Goal: Task Accomplishment & Management: Use online tool/utility

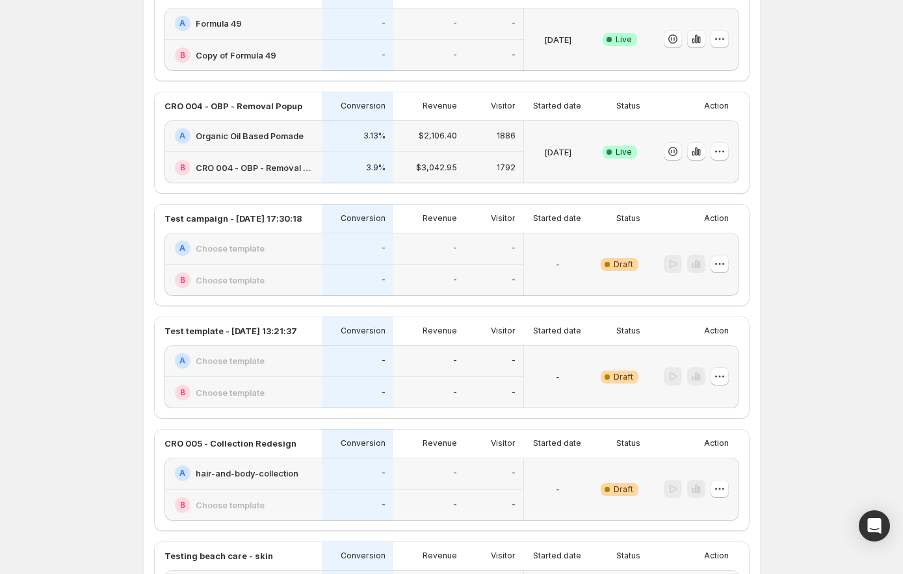
scroll to position [285, 0]
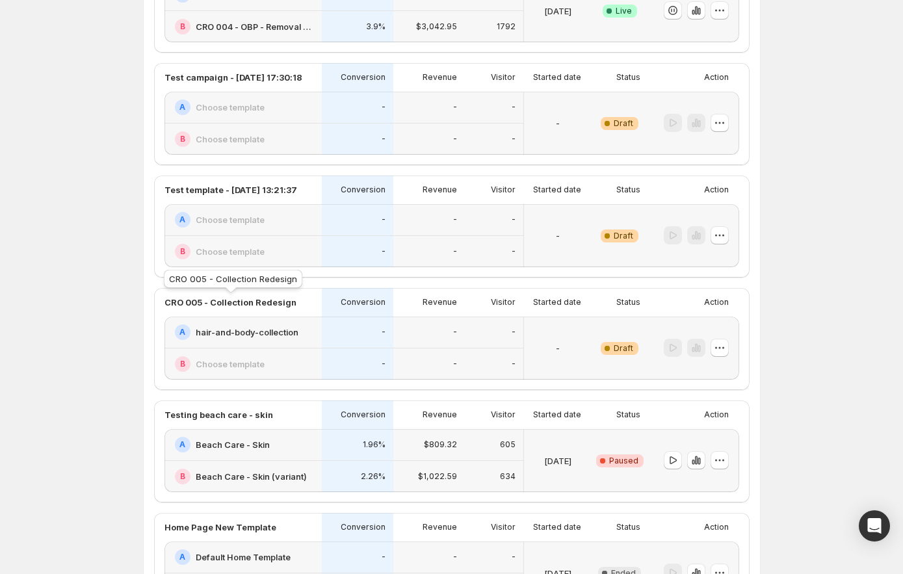
click at [274, 305] on p "CRO 005 - Collection Redesign" at bounding box center [230, 302] width 132 height 13
click at [728, 352] on button "button" at bounding box center [719, 348] width 18 height 18
click at [709, 379] on span "Edit" at bounding box center [707, 375] width 14 height 10
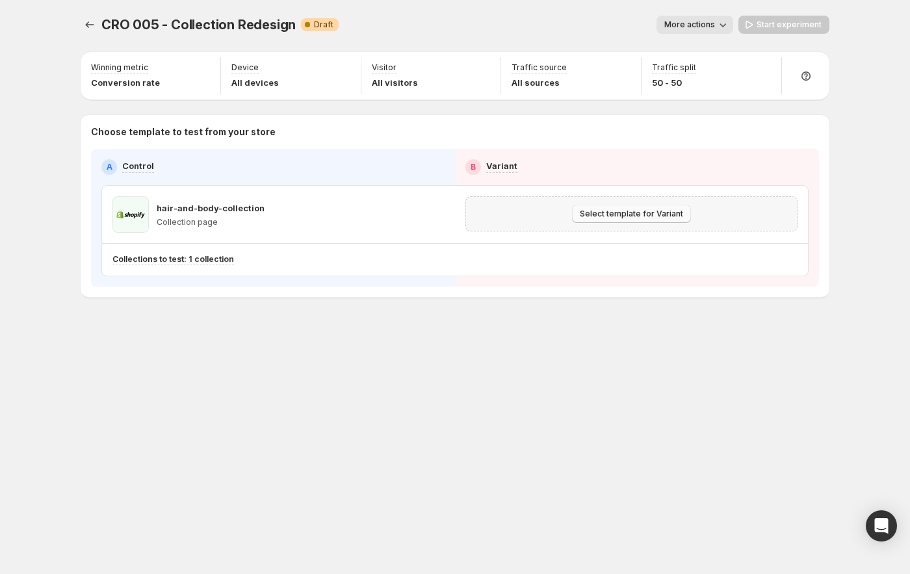
click at [582, 209] on span "Select template for Variant" at bounding box center [631, 214] width 103 height 10
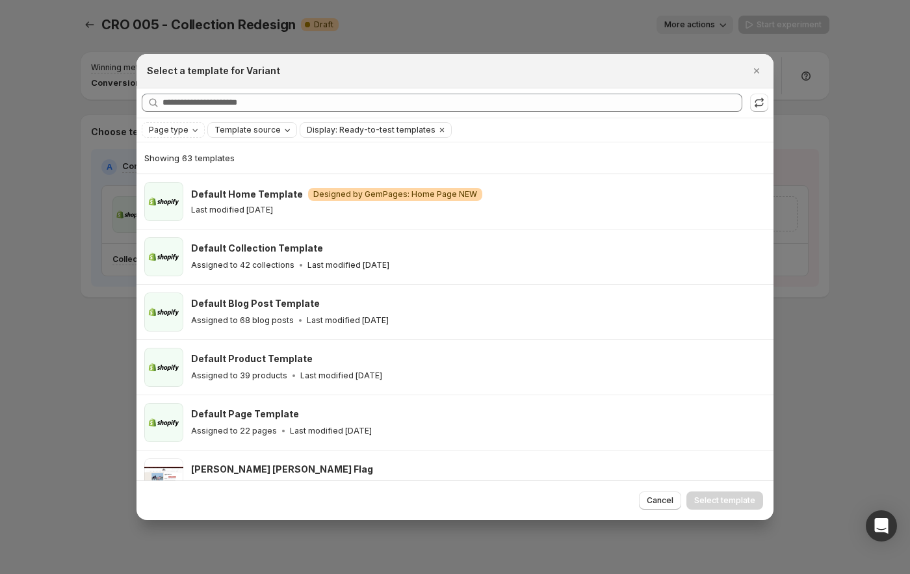
click at [265, 123] on button "Template source" at bounding box center [252, 130] width 88 height 14
click at [165, 133] on span "Page type" at bounding box center [169, 130] width 40 height 10
click at [249, 126] on span "Template source" at bounding box center [247, 130] width 66 height 10
click at [247, 159] on span "Shopify" at bounding box center [245, 155] width 31 height 10
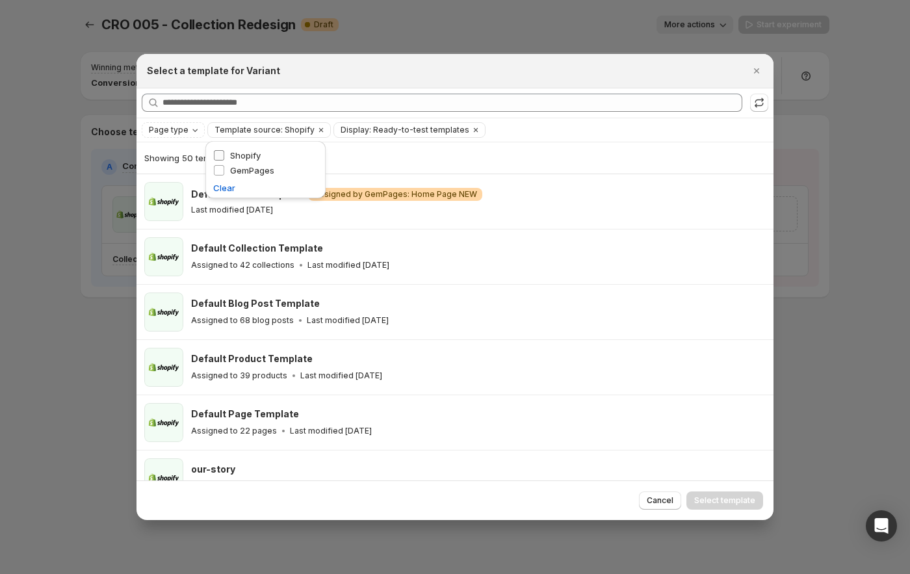
click at [249, 151] on span "Shopify" at bounding box center [245, 155] width 31 height 10
click at [244, 172] on span "GemPages" at bounding box center [252, 170] width 44 height 10
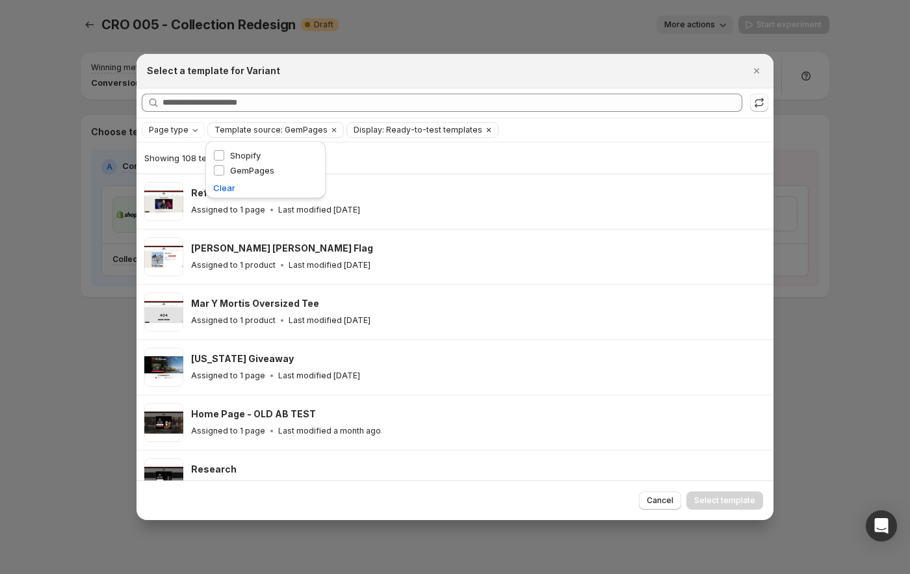
click at [371, 129] on span "Display: Ready-to-test templates" at bounding box center [418, 130] width 129 height 10
click at [562, 124] on div "Page type Template source: GemPages Display: Ready-to-test templates Clear all" at bounding box center [455, 130] width 626 height 16
click at [186, 126] on div "Page type" at bounding box center [175, 129] width 54 height 13
click at [185, 195] on span "Collection page" at bounding box center [198, 200] width 64 height 10
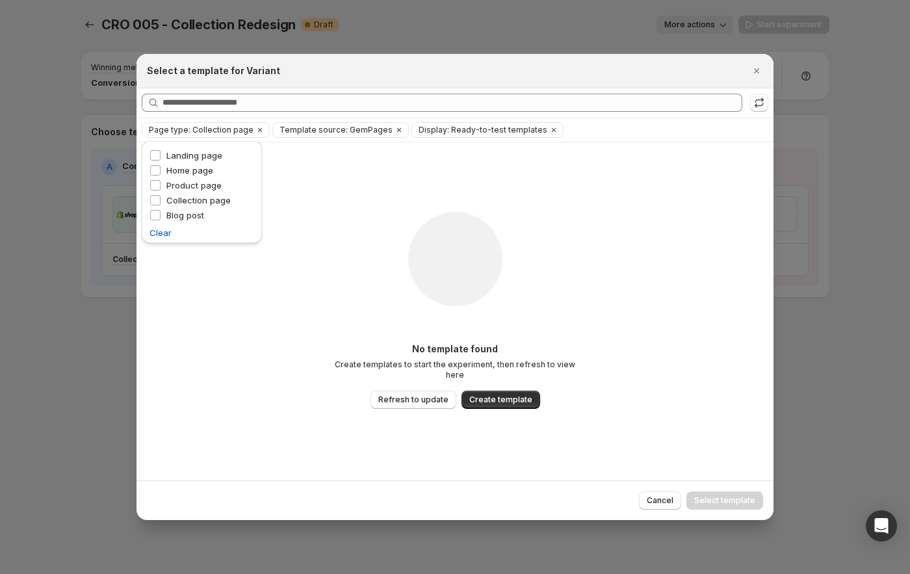
click at [576, 235] on div "No template found Create templates to start the experiment, then refresh to vie…" at bounding box center [455, 311] width 260 height 278
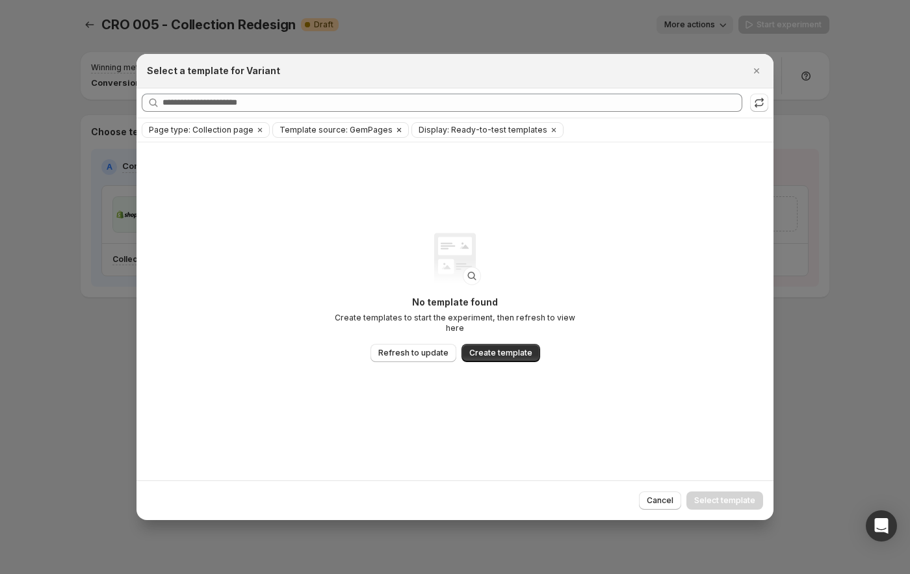
click at [394, 128] on icon "Clear" at bounding box center [399, 130] width 10 height 10
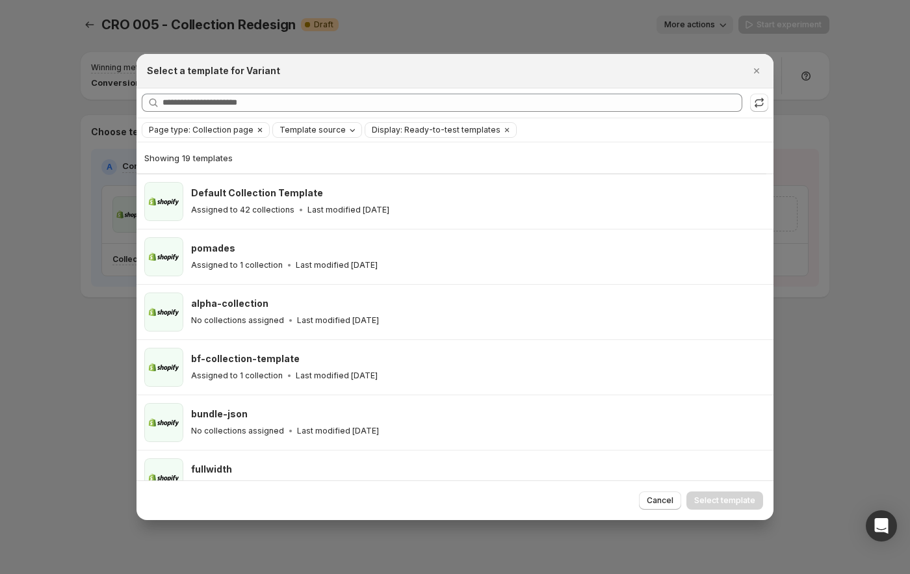
click at [215, 127] on span "Page type: Collection page" at bounding box center [201, 130] width 105 height 10
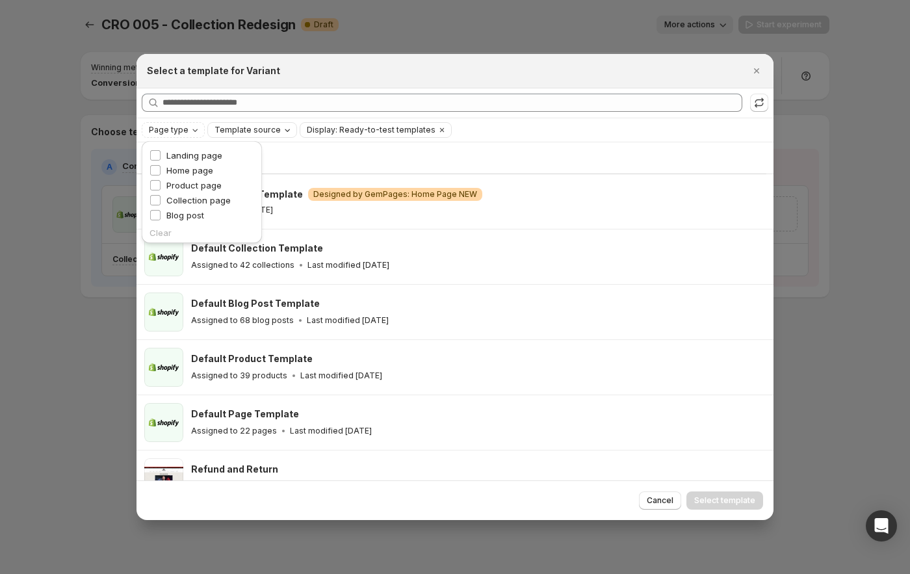
click at [270, 127] on span "Template source" at bounding box center [247, 130] width 66 height 10
click at [259, 167] on span "GemPages" at bounding box center [252, 170] width 44 height 10
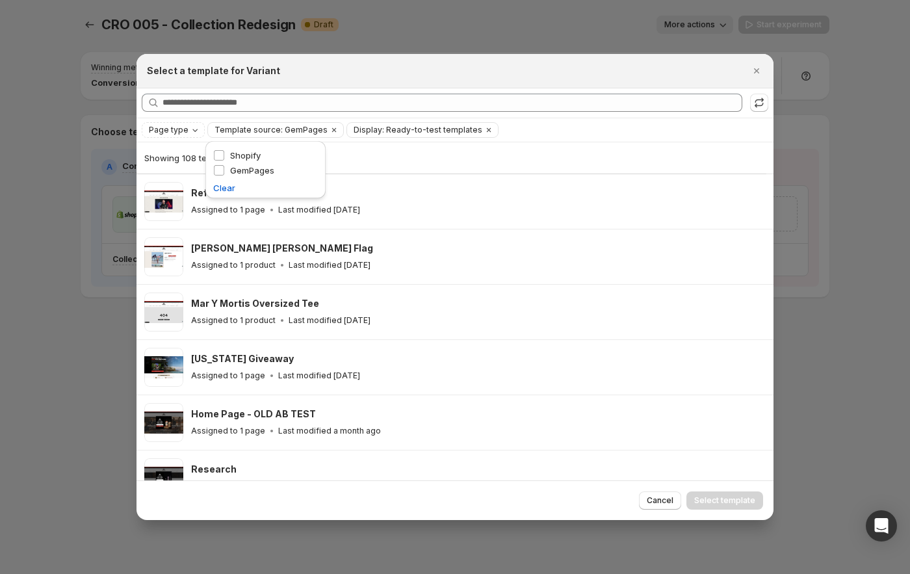
click at [540, 131] on div "Page type Template source: GemPages Display: Ready-to-test templates Clear all" at bounding box center [455, 130] width 626 height 16
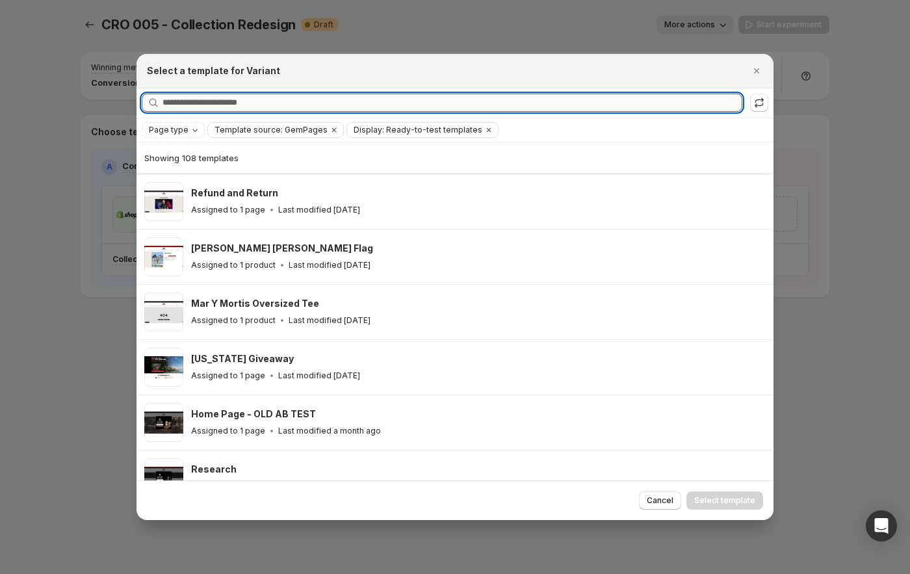
click at [270, 103] on input "Searching all templates" at bounding box center [452, 103] width 580 height 18
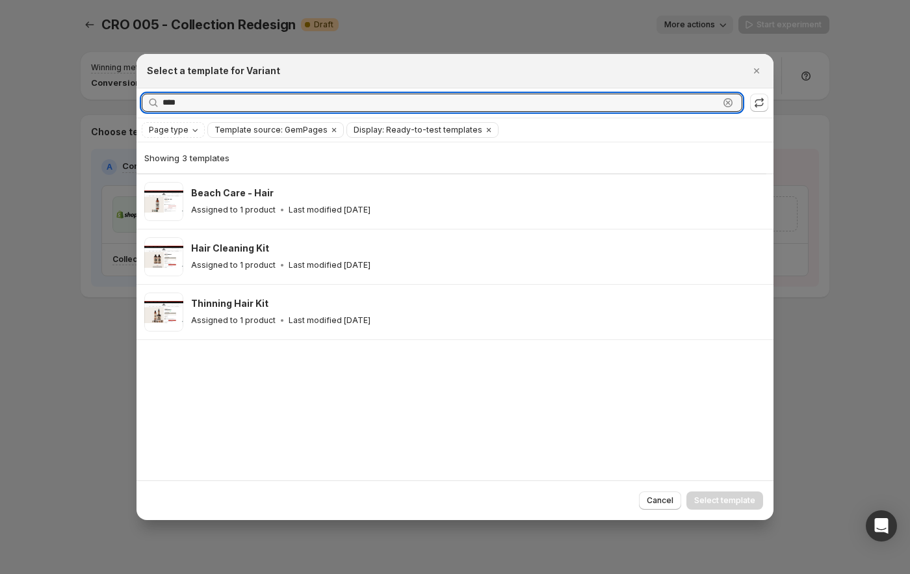
type input "****"
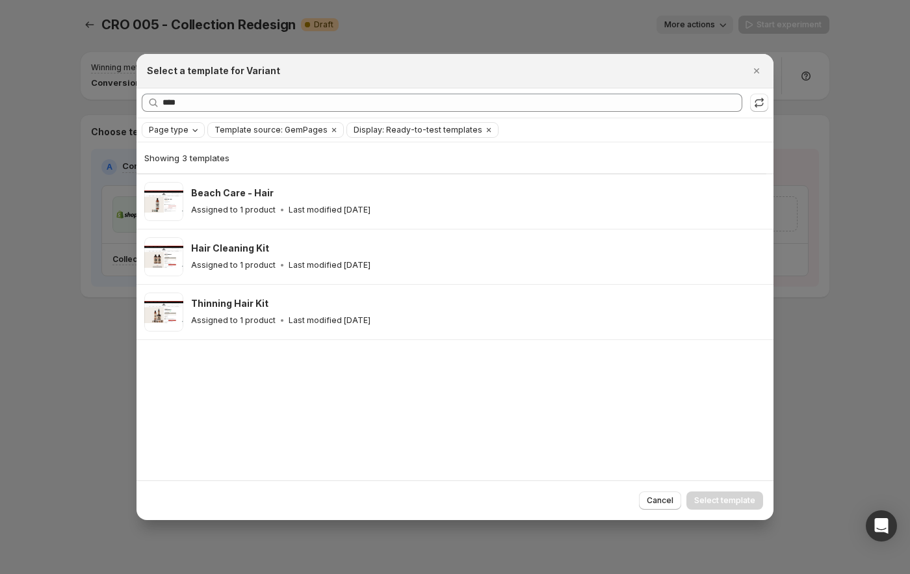
click at [183, 130] on span "Page type" at bounding box center [169, 130] width 40 height 10
click at [185, 202] on span "Collection page" at bounding box center [198, 200] width 64 height 10
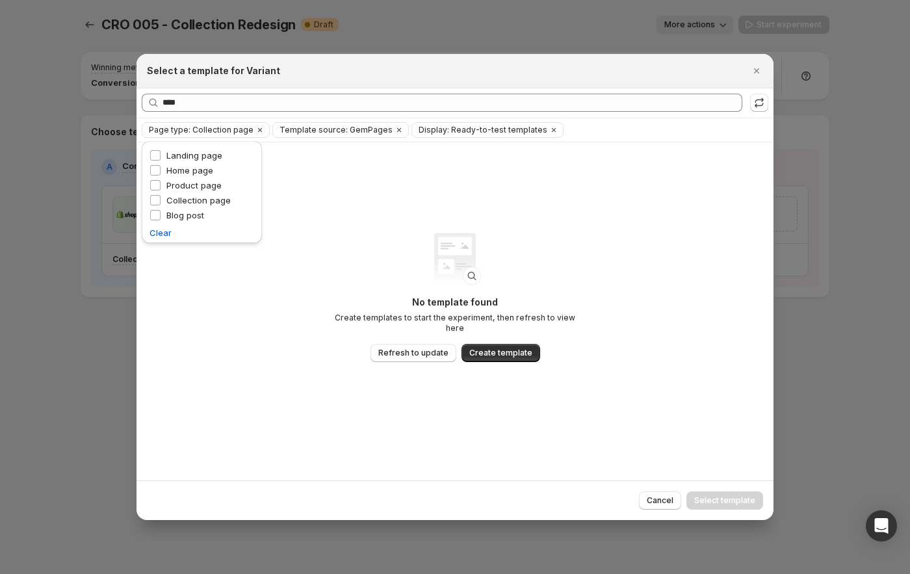
click at [618, 248] on div "No template found Create templates to start the experiment, then refresh to vie…" at bounding box center [454, 311] width 637 height 338
click at [763, 101] on icon ":r8a:" at bounding box center [759, 102] width 13 height 13
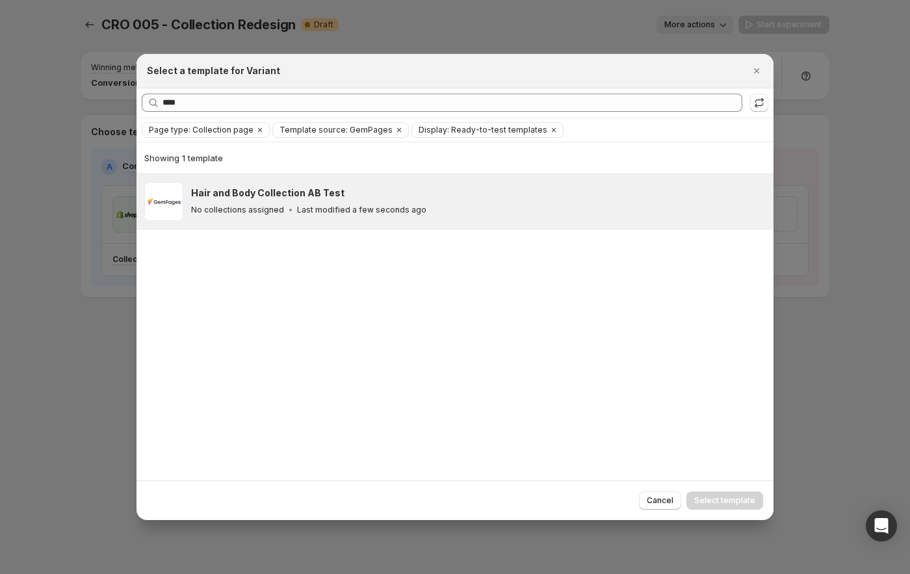
click at [450, 211] on div "No collections assigned Last modified a few seconds ago" at bounding box center [476, 209] width 571 height 13
click at [713, 500] on span "Select template" at bounding box center [724, 500] width 61 height 10
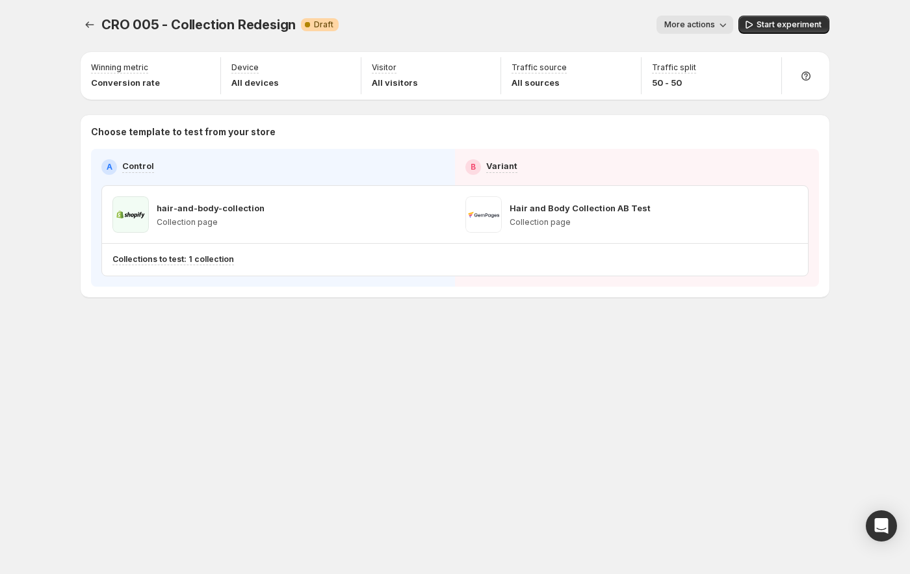
click at [702, 26] on span "More actions" at bounding box center [689, 24] width 51 height 10
click at [866, 104] on div "CRO 005 - Collection Redesign. This page is ready CRO 005 - Collection Redesign…" at bounding box center [455, 287] width 910 height 574
click at [712, 22] on span "More actions" at bounding box center [689, 24] width 51 height 10
click at [592, 26] on div "More actions" at bounding box center [541, 25] width 384 height 18
click at [433, 218] on icon "button" at bounding box center [435, 214] width 13 height 13
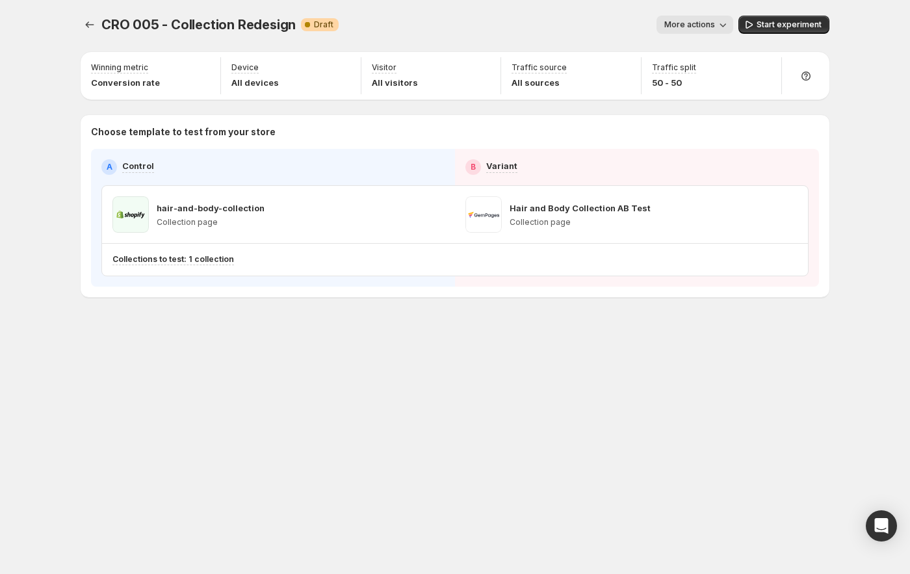
click at [237, 316] on div "CRO 005 - Collection Redesign. This page is ready CRO 005 - Collection Redesign…" at bounding box center [455, 183] width 780 height 367
click at [94, 29] on icon "Experiments" at bounding box center [89, 24] width 13 height 13
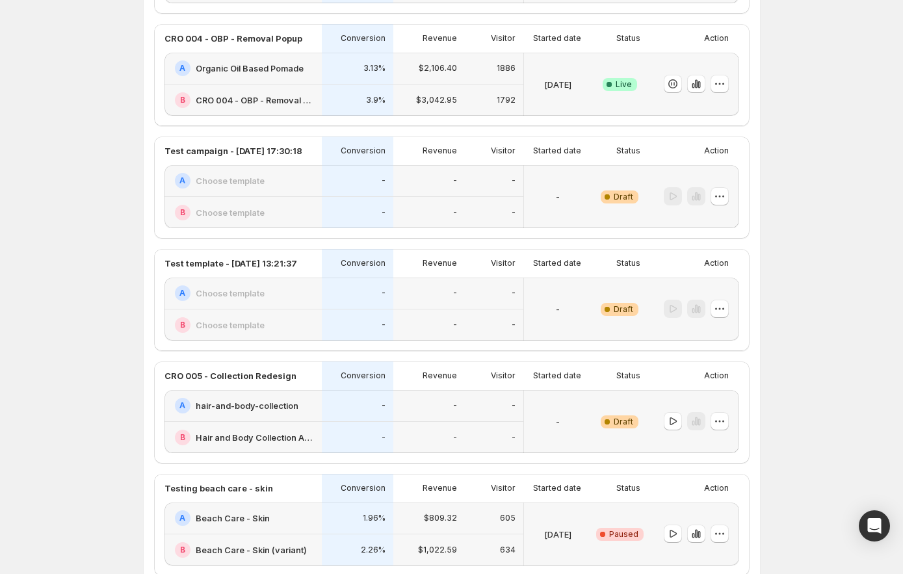
scroll to position [220, 0]
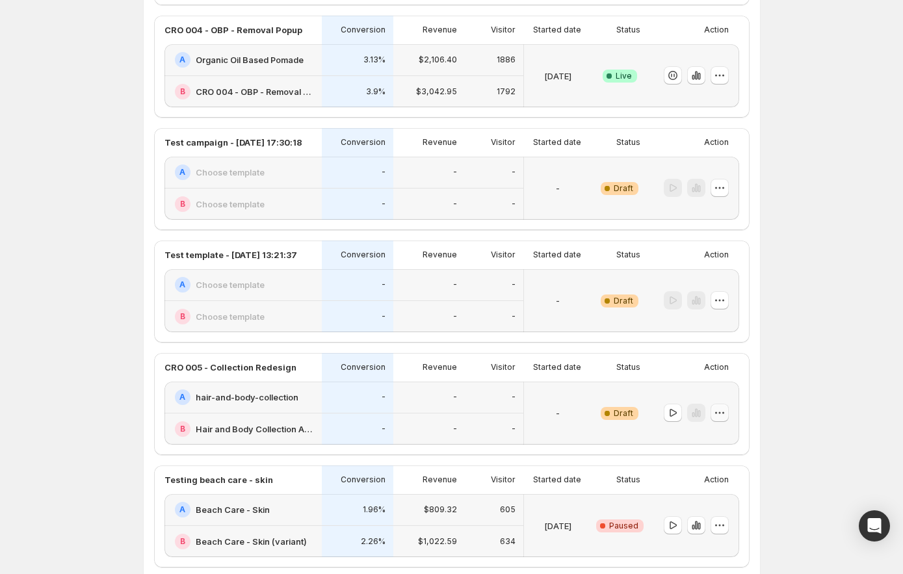
click at [728, 414] on button "button" at bounding box center [719, 413] width 18 height 18
click at [788, 398] on div "Experiments. This page is ready Experiments Create new experiment Template Expe…" at bounding box center [451, 382] width 903 height 1205
click at [275, 365] on p "CRO 005 - Collection Redesign" at bounding box center [230, 367] width 132 height 13
click at [717, 412] on icon "button" at bounding box center [719, 412] width 13 height 13
click at [712, 435] on span "Edit" at bounding box center [707, 440] width 14 height 10
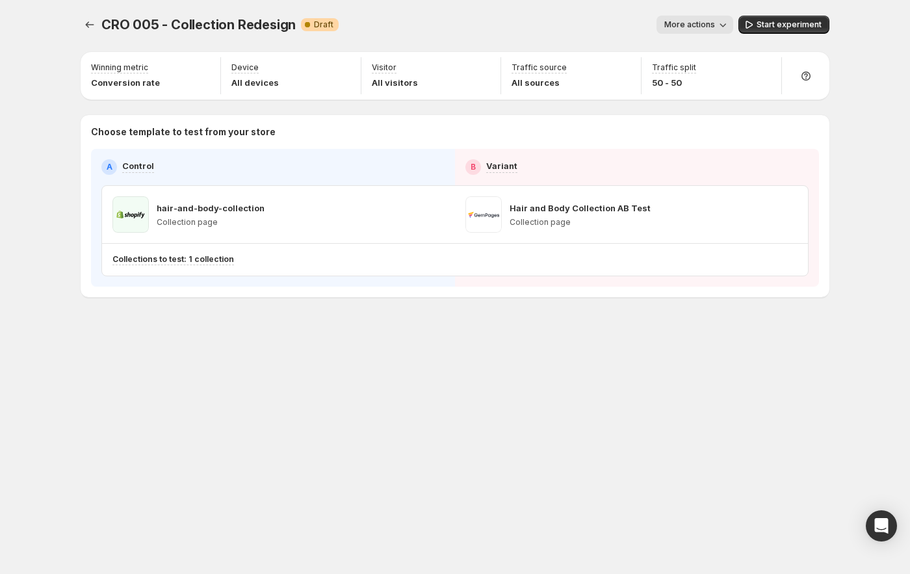
click at [690, 31] on button "More actions" at bounding box center [694, 25] width 77 height 18
click at [851, 76] on div "CRO 005 - Collection Redesign. This page is ready CRO 005 - Collection Redesign…" at bounding box center [455, 287] width 910 height 574
click at [791, 218] on icon "button" at bounding box center [788, 214] width 13 height 13
click at [823, 214] on div "Choose template to test from your store A Control B Variant hair-and-body-colle…" at bounding box center [455, 206] width 749 height 182
click at [780, 214] on button "button" at bounding box center [788, 214] width 18 height 18
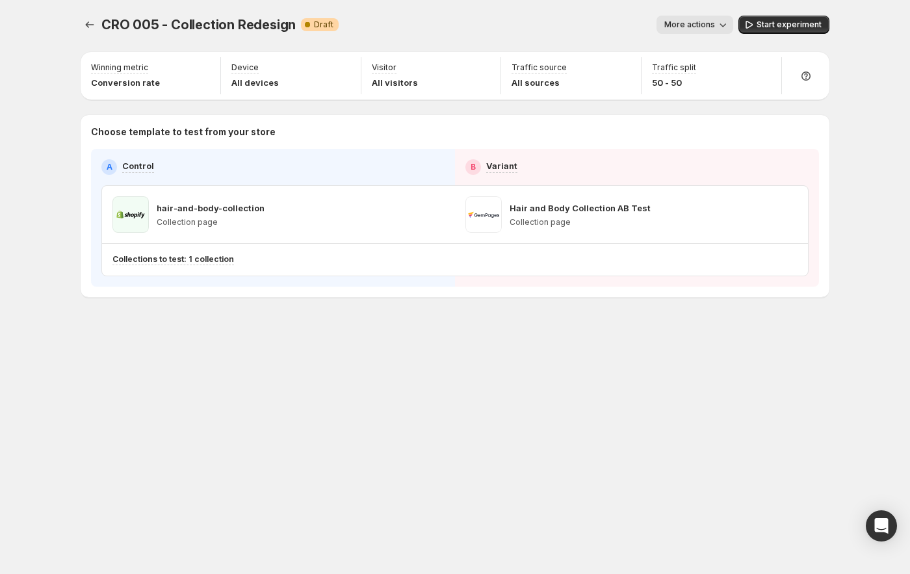
click at [825, 210] on div "Choose template to test from your store A Control B Variant hair-and-body-colle…" at bounding box center [455, 206] width 749 height 182
click at [708, 22] on span "More actions" at bounding box center [689, 24] width 51 height 10
click at [578, 29] on div "More actions" at bounding box center [541, 25] width 384 height 18
click at [439, 216] on icon "button" at bounding box center [435, 214] width 13 height 13
click at [305, 227] on div "hair-and-body-collection Collection page" at bounding box center [278, 214] width 332 height 36
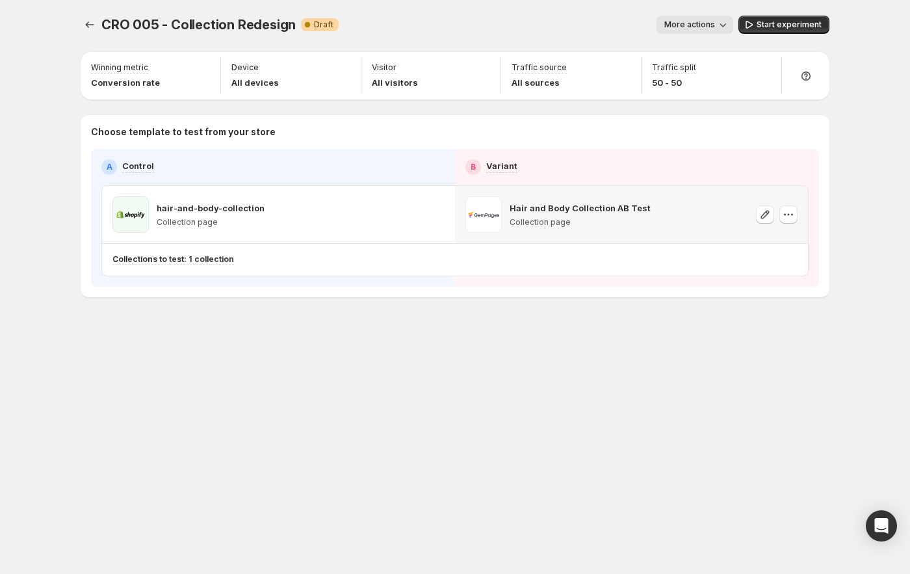
click at [478, 202] on span at bounding box center [483, 214] width 36 height 36
click at [764, 214] on icon "button" at bounding box center [764, 214] width 13 height 13
click at [430, 213] on icon "button" at bounding box center [435, 214] width 13 height 13
click at [248, 342] on div "CRO 005 - Collection Redesign. This page is ready CRO 005 - Collection Redesign…" at bounding box center [455, 183] width 780 height 367
click at [715, 29] on span "More actions" at bounding box center [689, 24] width 51 height 10
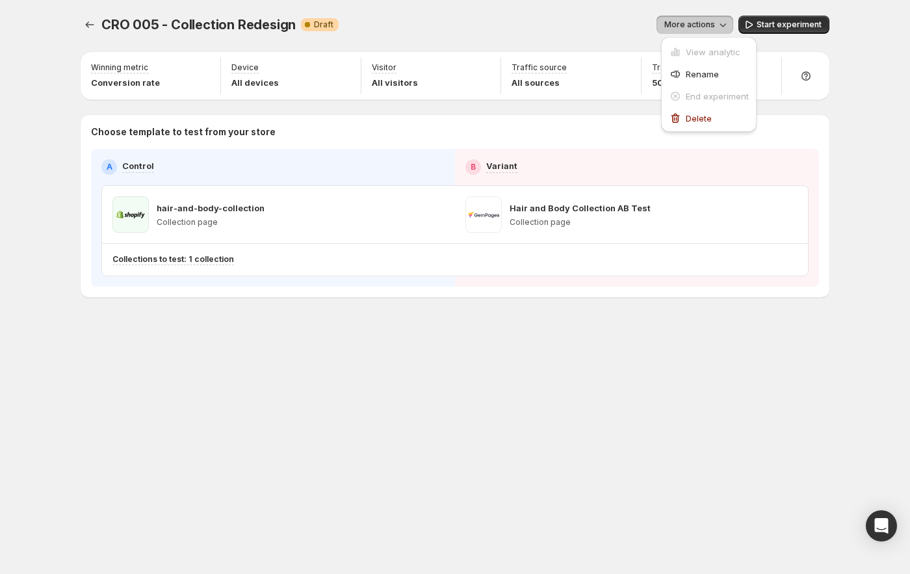
click at [550, 24] on div "More actions" at bounding box center [541, 25] width 384 height 18
click at [773, 24] on span "Start experiment" at bounding box center [788, 24] width 65 height 10
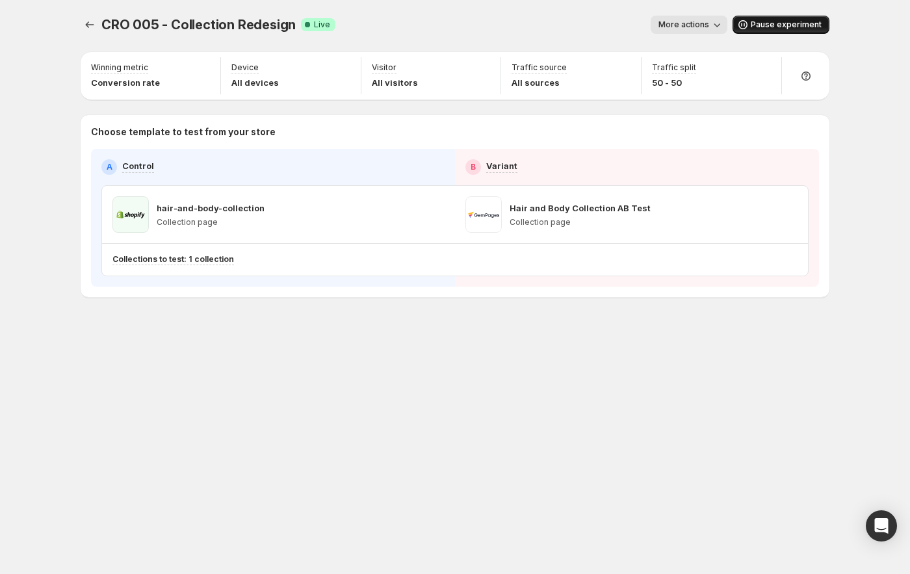
click at [696, 34] on div "CRO 005 - Collection Redesign. This page is ready CRO 005 - Collection Redesign…" at bounding box center [455, 24] width 749 height 49
click at [699, 30] on button "More actions" at bounding box center [688, 25] width 77 height 18
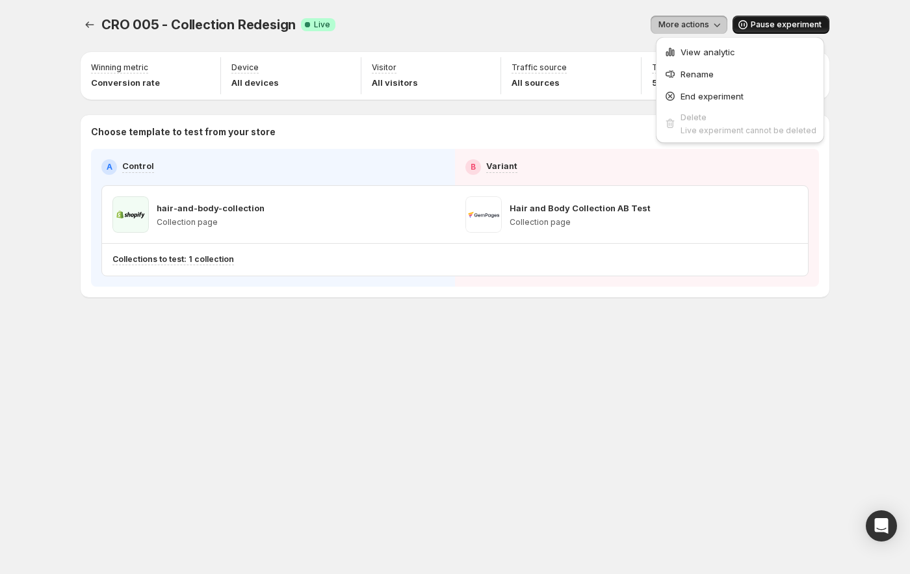
click at [871, 71] on div "CRO 005 - Collection Redesign. This page is ready CRO 005 - Collection Redesign…" at bounding box center [455, 287] width 910 height 574
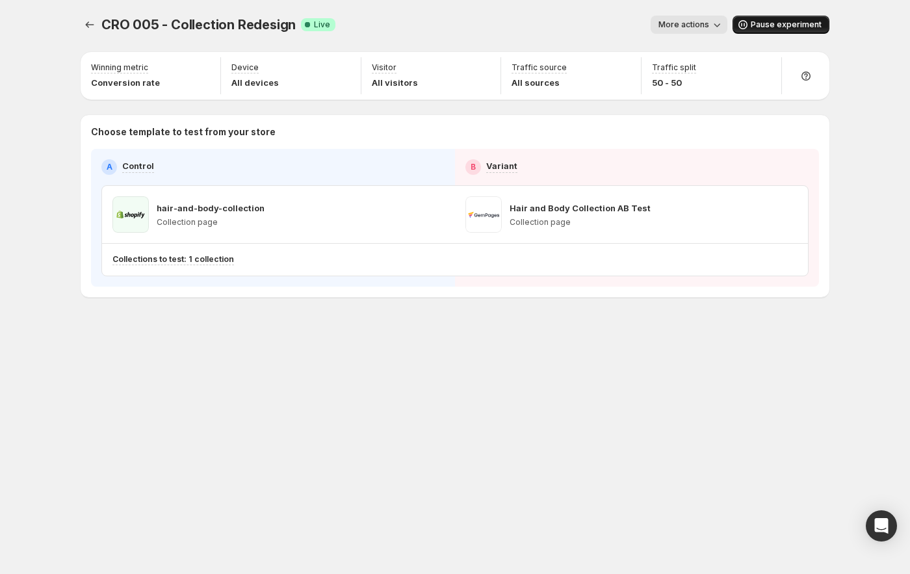
click at [584, 456] on div "CRO 005 - Collection Redesign. This page is ready CRO 005 - Collection Redesign…" at bounding box center [455, 287] width 780 height 574
click at [84, 19] on icon "Experiments" at bounding box center [89, 24] width 13 height 13
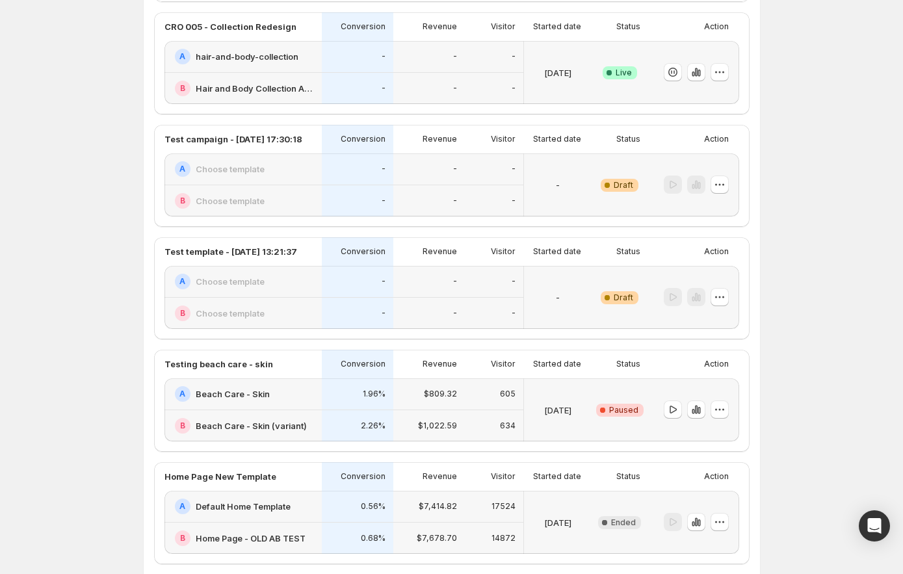
scroll to position [402, 0]
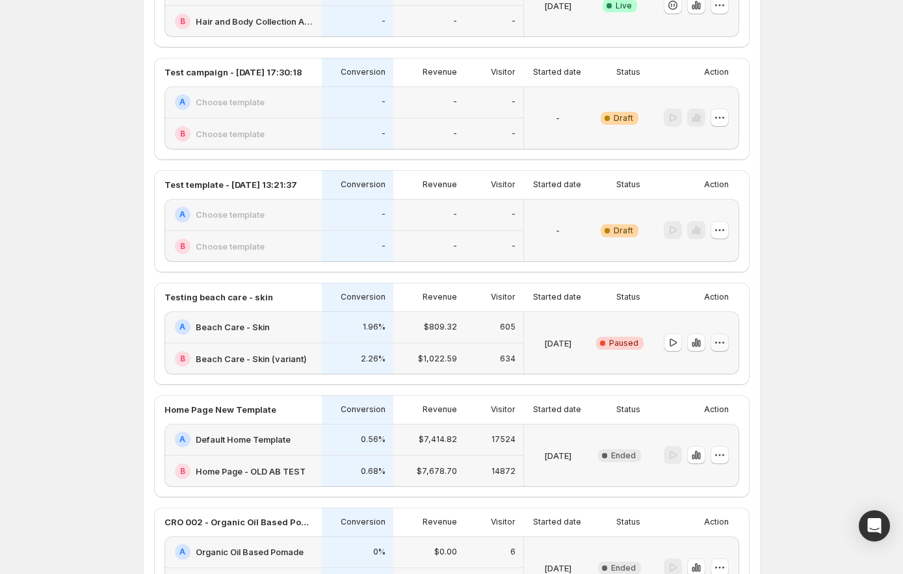
click at [720, 343] on icon "button" at bounding box center [719, 343] width 2 height 2
click at [838, 337] on div "Experiments. This page is ready Experiments Create new experiment Template Expe…" at bounding box center [451, 200] width 903 height 1205
click at [481, 329] on div "605" at bounding box center [493, 327] width 43 height 16
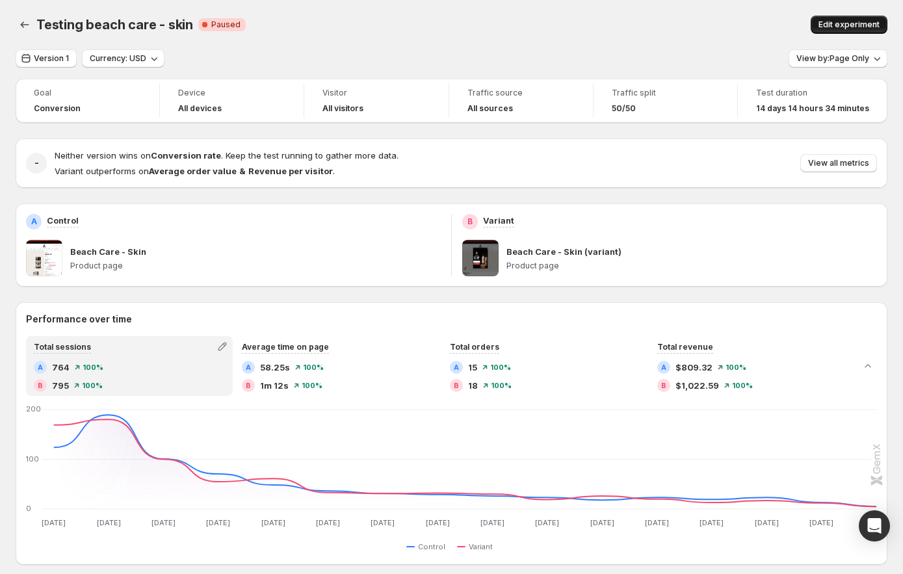
click at [869, 19] on span "Edit experiment" at bounding box center [848, 24] width 61 height 10
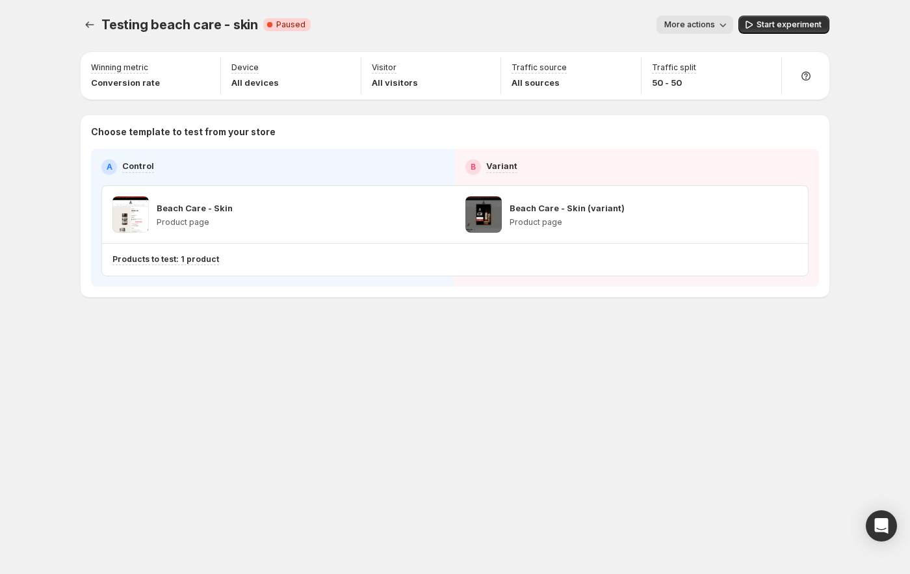
click at [721, 31] on button "More actions" at bounding box center [694, 25] width 77 height 18
click at [613, 39] on div "Testing beach care - skin. This page is ready Testing beach care - skin Critica…" at bounding box center [455, 24] width 749 height 49
click at [437, 216] on icon "button" at bounding box center [435, 214] width 13 height 13
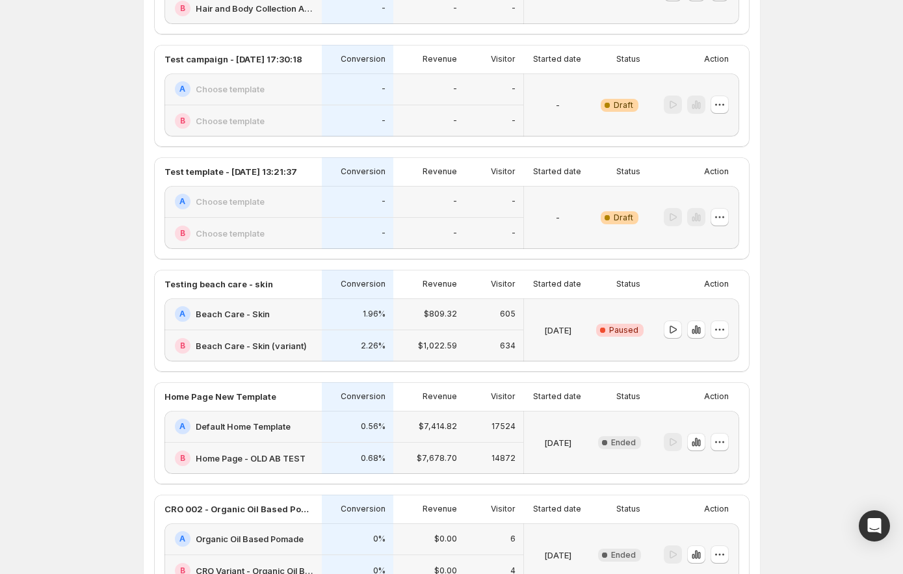
scroll to position [81, 0]
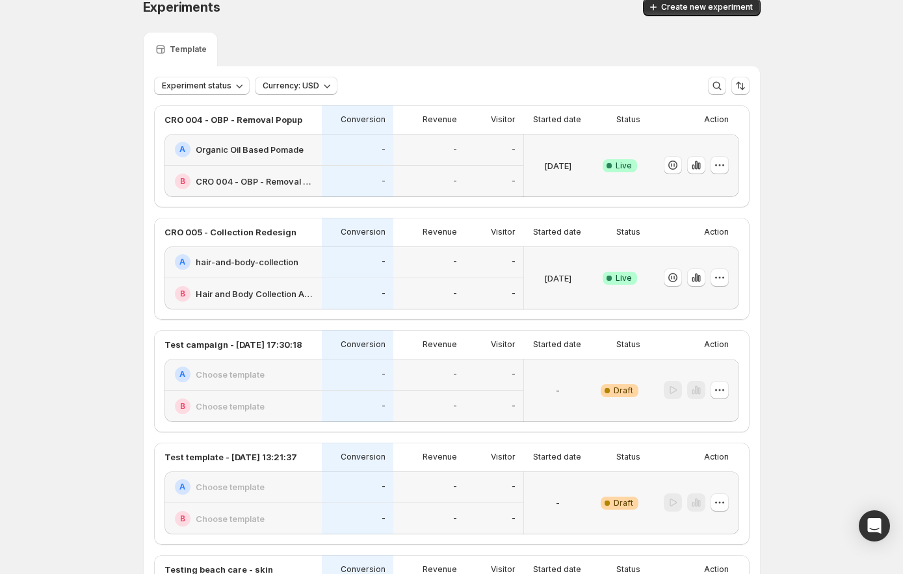
scroll to position [160, 0]
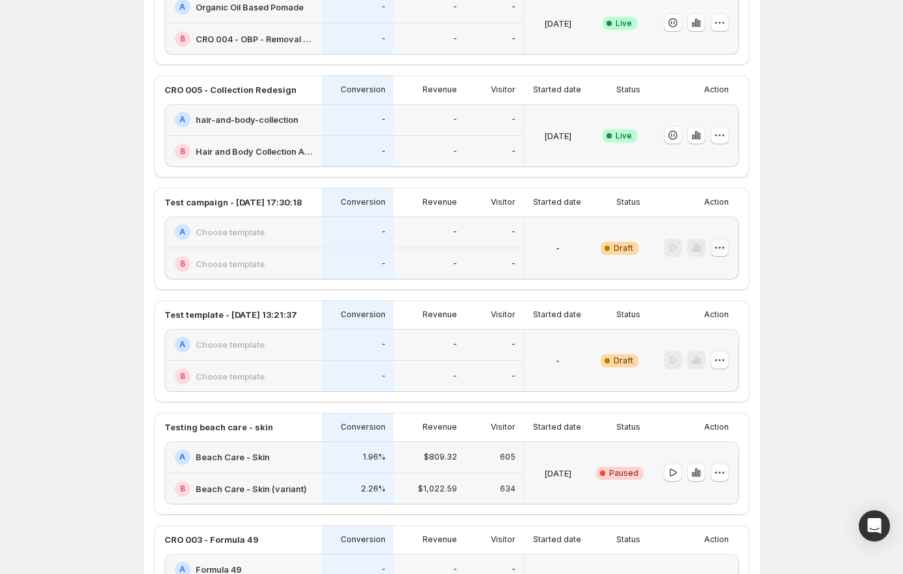
click at [717, 248] on icon "button" at bounding box center [716, 248] width 2 height 2
click at [803, 244] on div "Experiments. This page is ready Experiments Create new experiment Template Expe…" at bounding box center [451, 442] width 903 height 1205
